Goal: Task Accomplishment & Management: Use online tool/utility

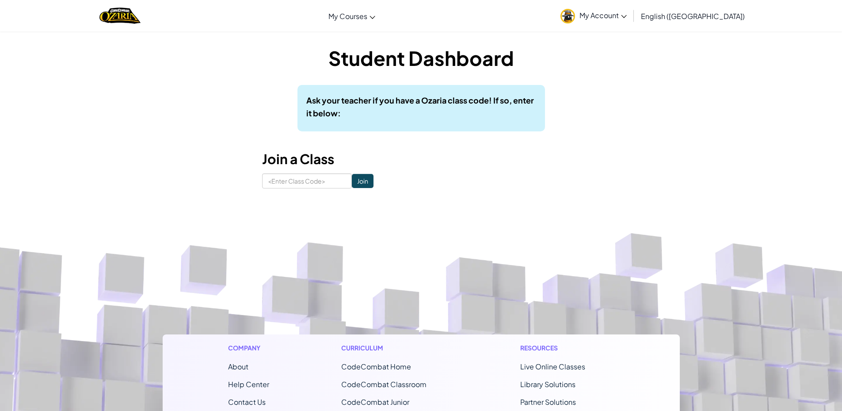
click at [575, 16] on img at bounding box center [568, 16] width 15 height 15
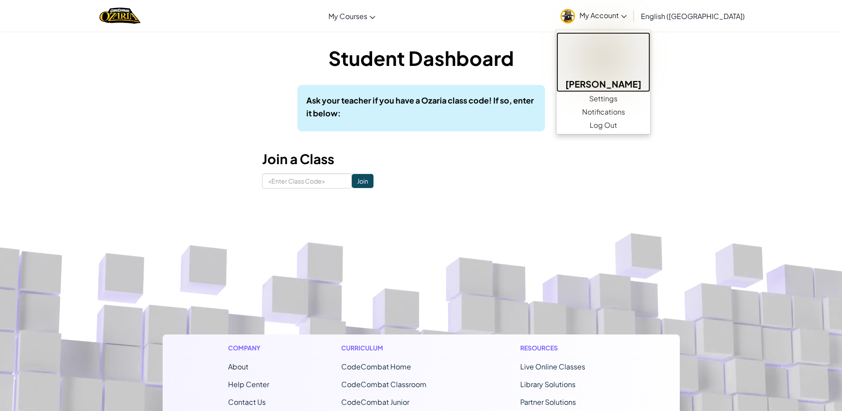
click at [621, 40] on link "Camilo L" at bounding box center [604, 62] width 94 height 60
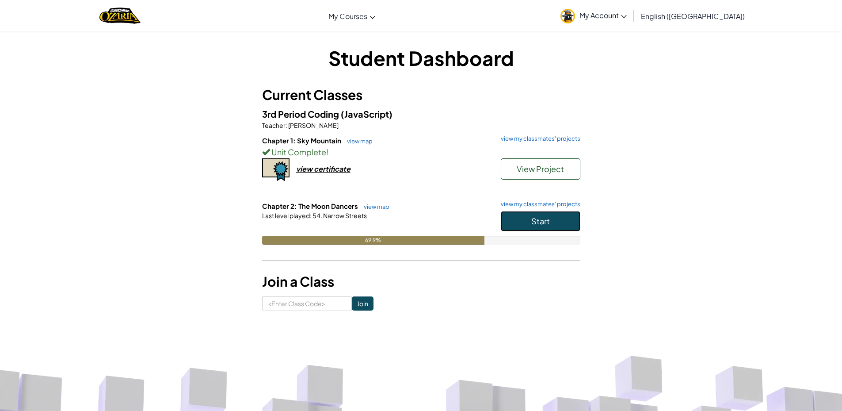
click at [569, 226] on button "Start" at bounding box center [541, 221] width 80 height 20
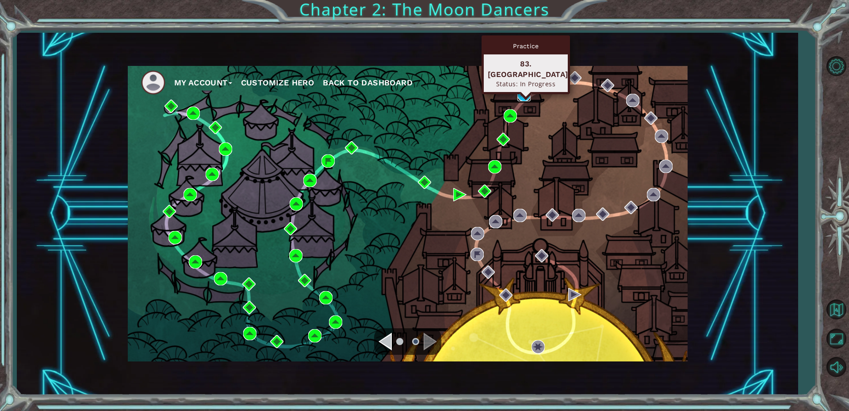
click at [527, 98] on img at bounding box center [523, 94] width 13 height 13
